Goal: Transaction & Acquisition: Subscribe to service/newsletter

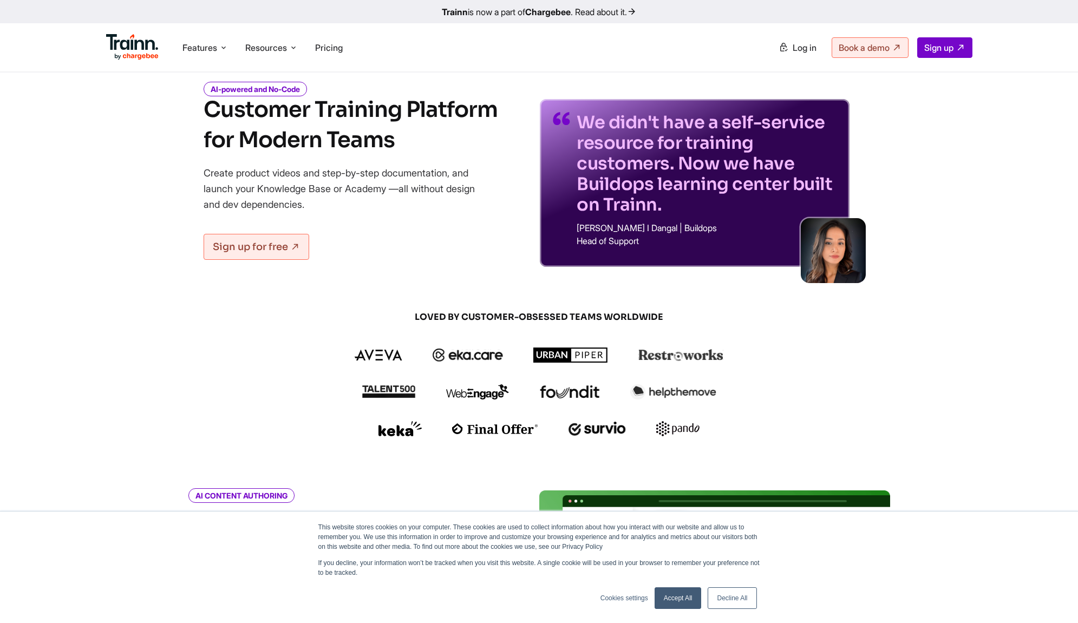
scroll to position [51, 0]
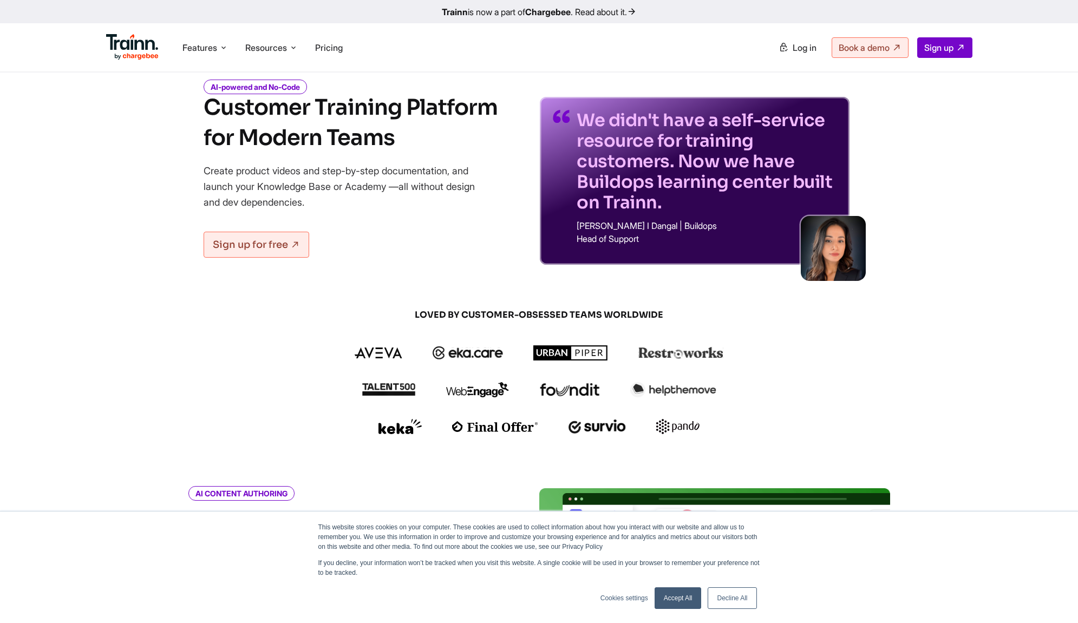
drag, startPoint x: 593, startPoint y: 176, endPoint x: 611, endPoint y: 194, distance: 24.9
click at [611, 194] on p "We didn't have a self-service resource for training customers. Now we have Buil…" at bounding box center [706, 161] width 260 height 103
click at [679, 211] on p "We didn't have a self-service resource for training customers. Now we have Buil…" at bounding box center [706, 161] width 260 height 103
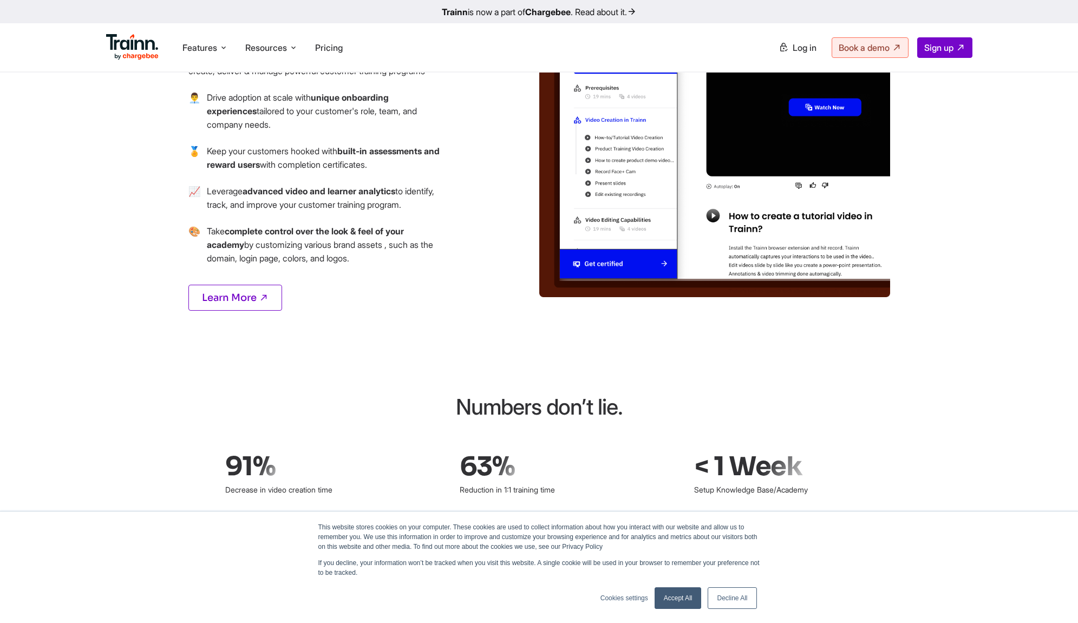
scroll to position [1320, 0]
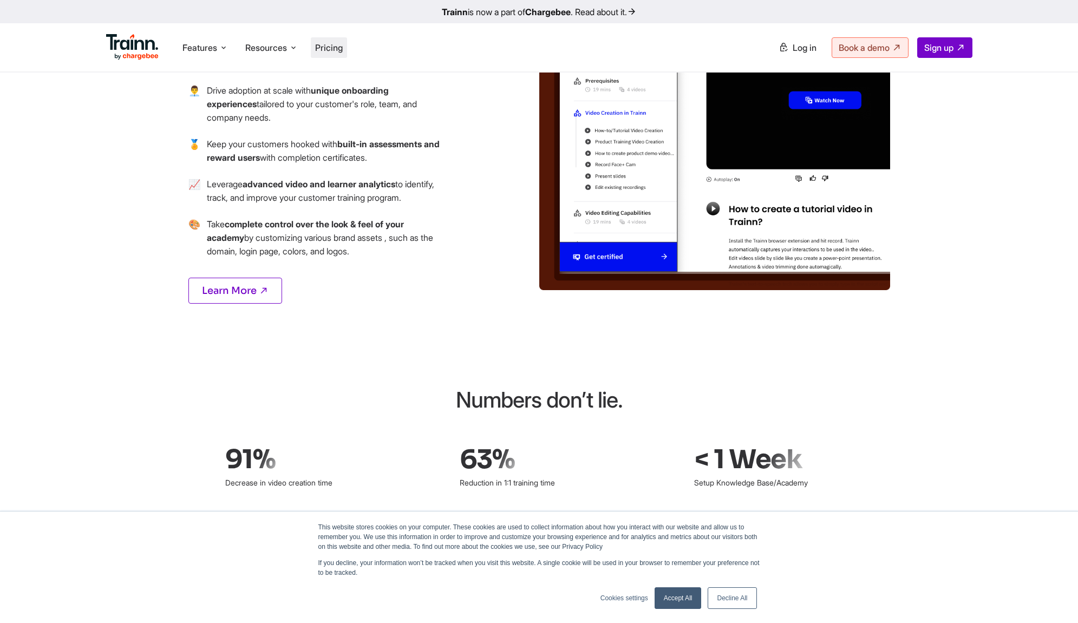
click at [334, 48] on span "Pricing" at bounding box center [329, 47] width 28 height 11
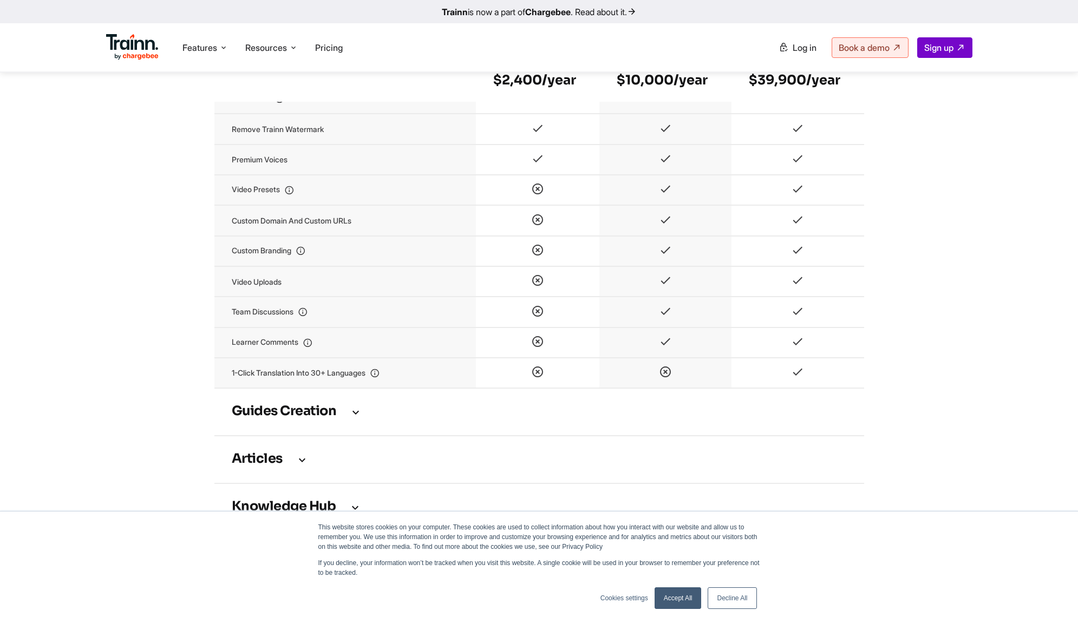
scroll to position [1237, 0]
